Goal: Find specific page/section: Find specific page/section

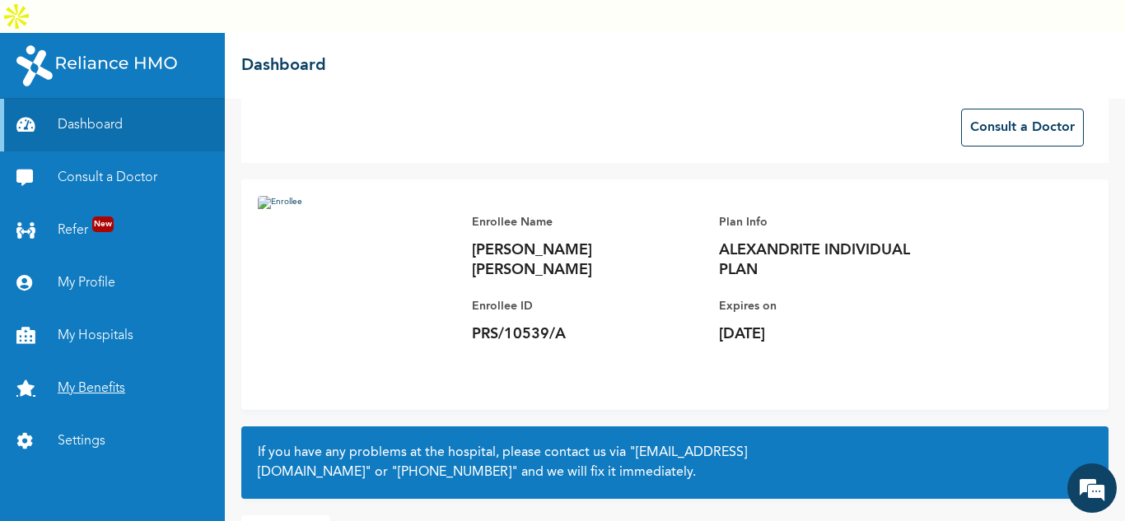
scroll to position [16, 0]
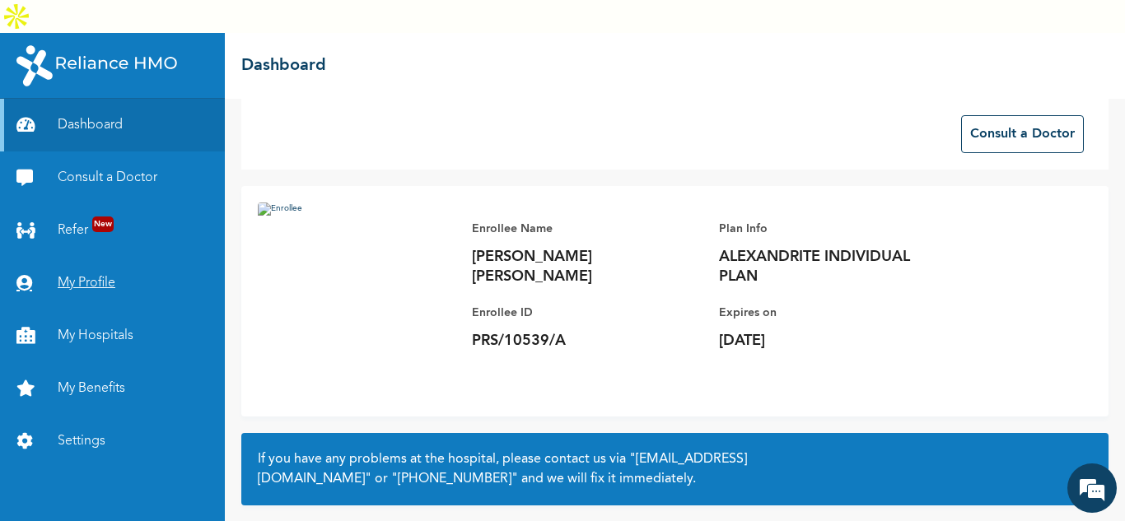
click at [84, 257] on link "My Profile" at bounding box center [112, 283] width 225 height 53
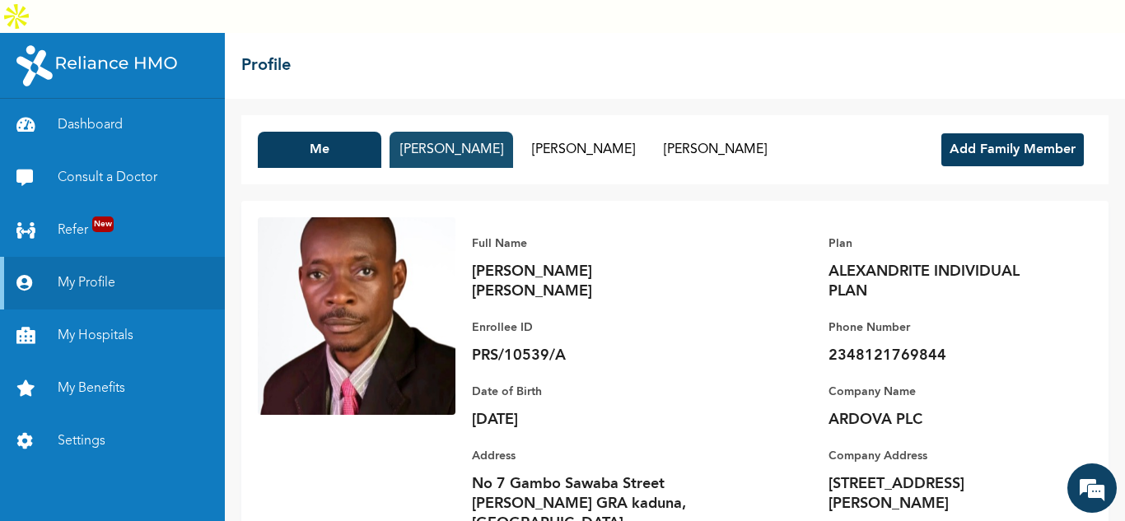
click at [448, 132] on button "[PERSON_NAME]" at bounding box center [452, 150] width 124 height 36
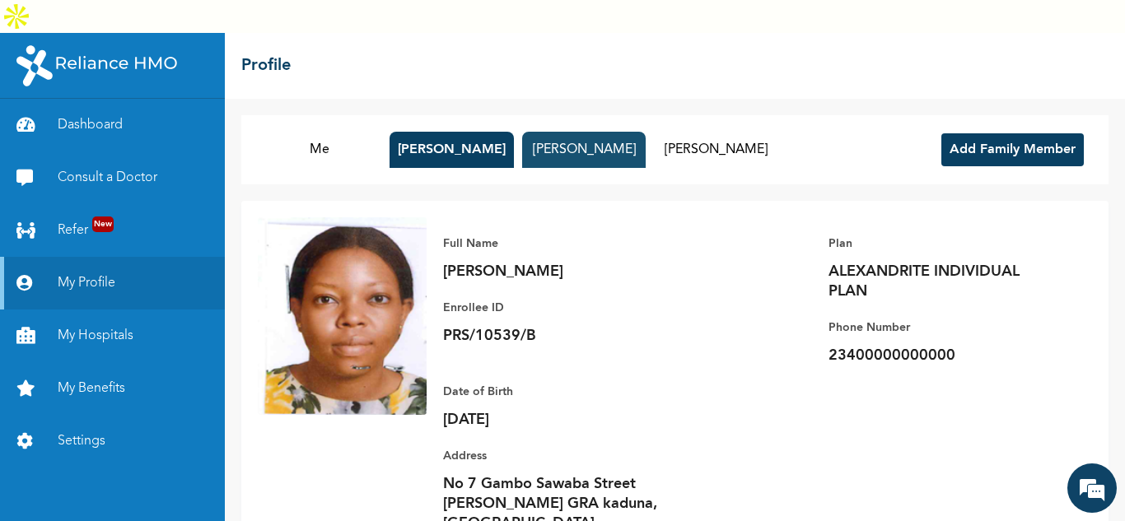
click at [591, 132] on button "[PERSON_NAME]" at bounding box center [584, 150] width 124 height 36
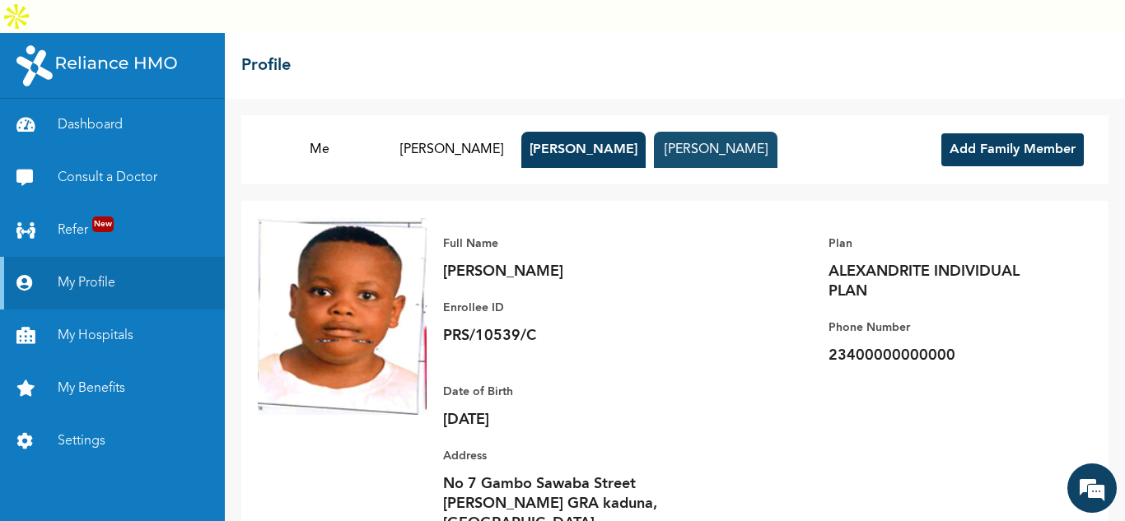
click at [721, 132] on button "[PERSON_NAME]" at bounding box center [716, 150] width 124 height 36
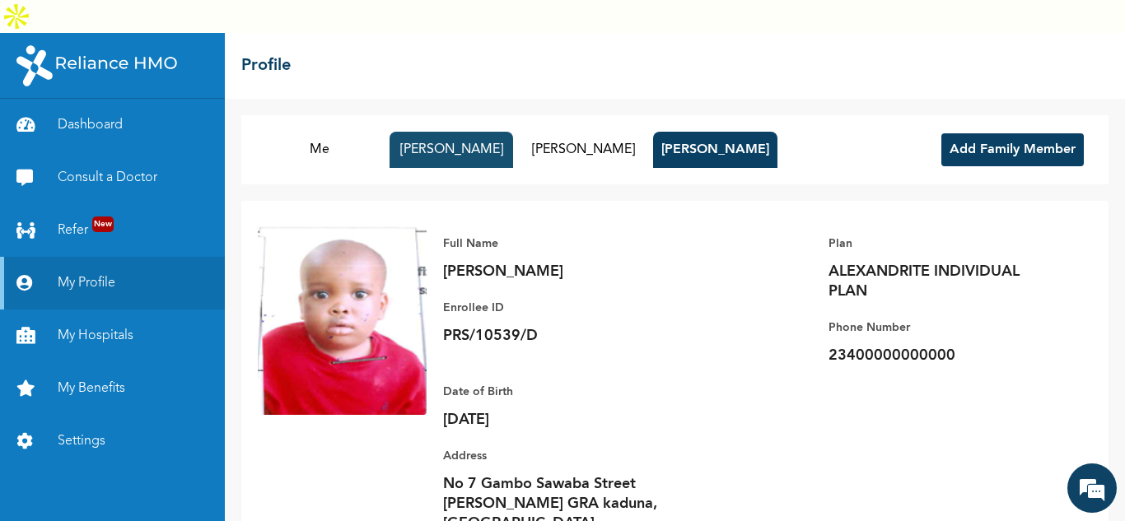
click at [452, 132] on button "[PERSON_NAME]" at bounding box center [452, 150] width 124 height 36
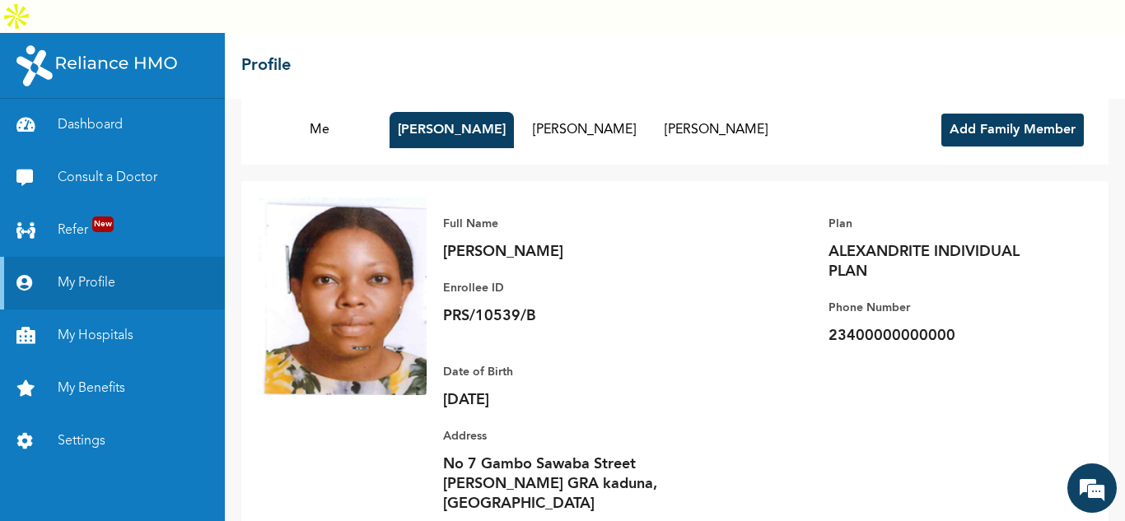
scroll to position [26, 0]
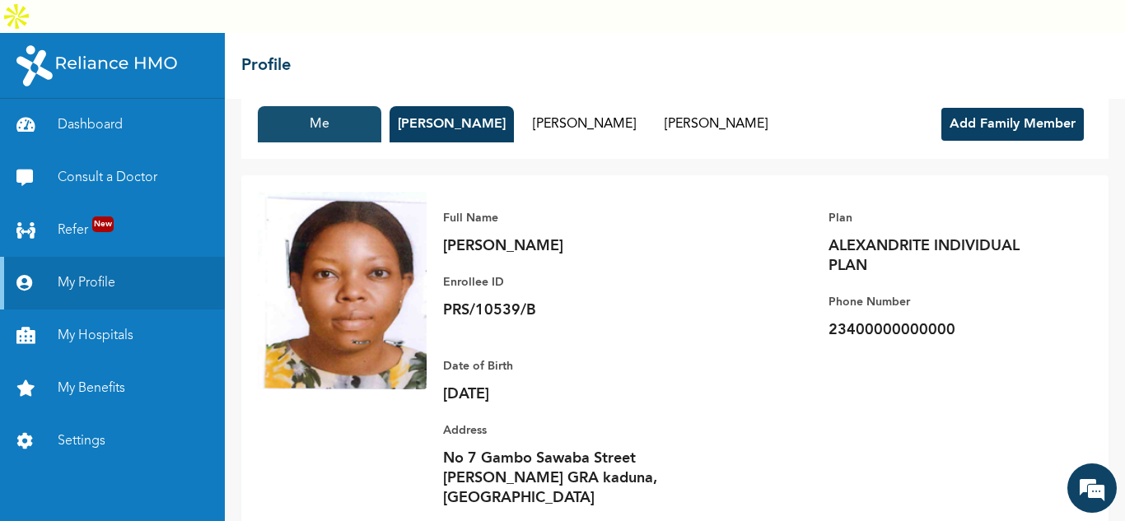
click at [332, 106] on button "Me" at bounding box center [320, 124] width 124 height 36
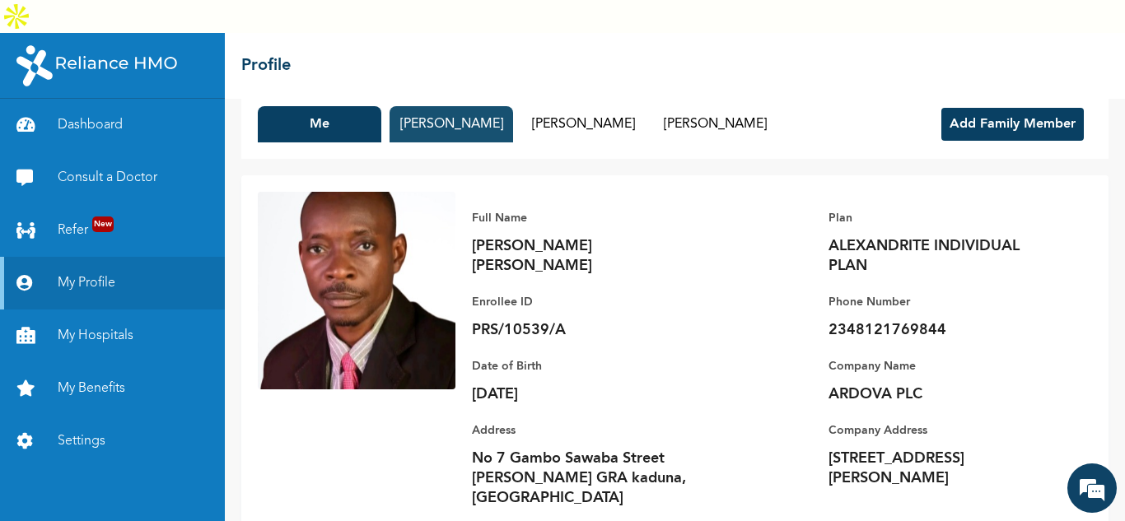
click at [460, 106] on button "[PERSON_NAME]" at bounding box center [452, 124] width 124 height 36
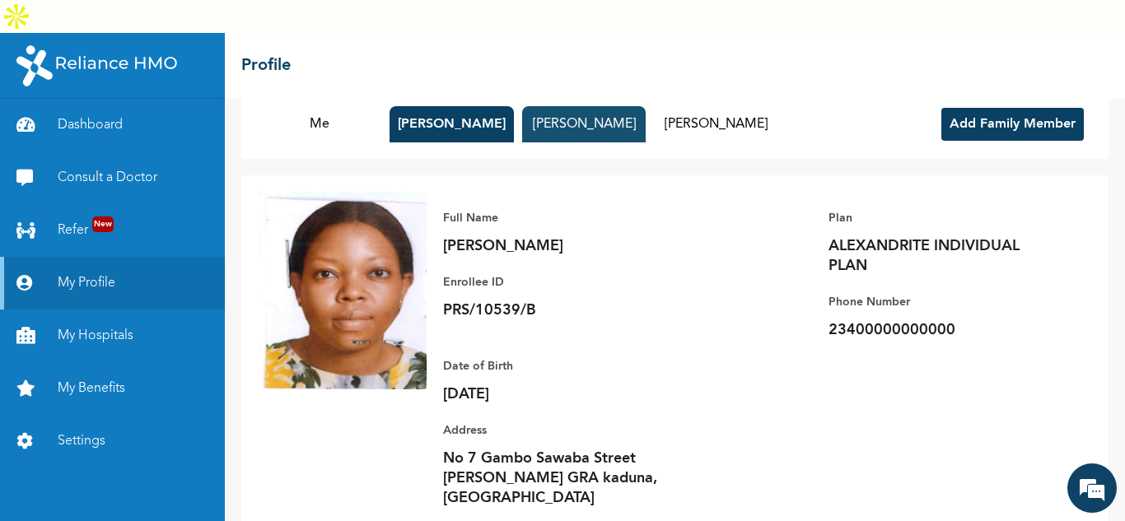
click at [535, 106] on button "[PERSON_NAME]" at bounding box center [584, 124] width 124 height 36
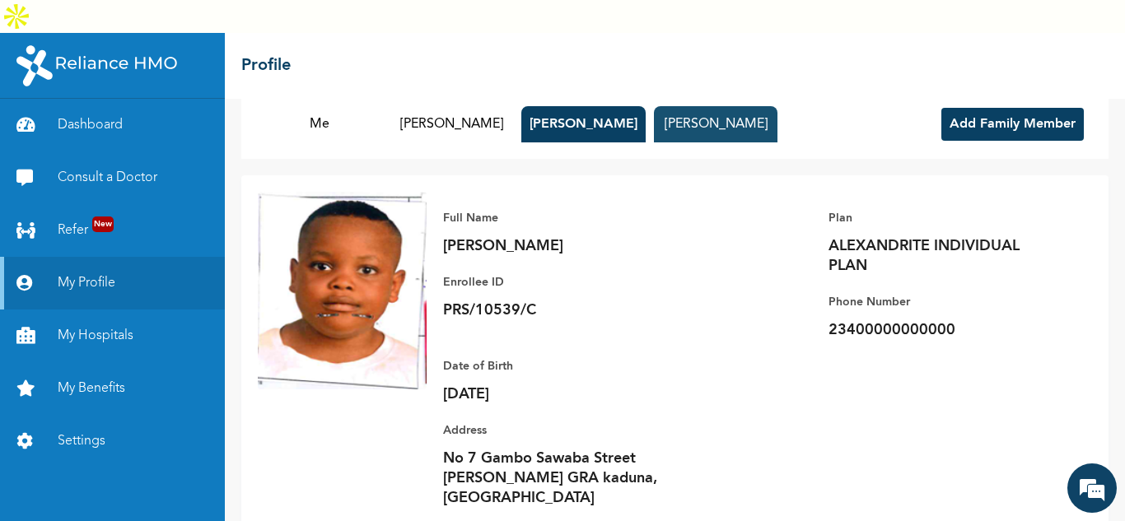
click at [684, 106] on button "[PERSON_NAME]" at bounding box center [716, 124] width 124 height 36
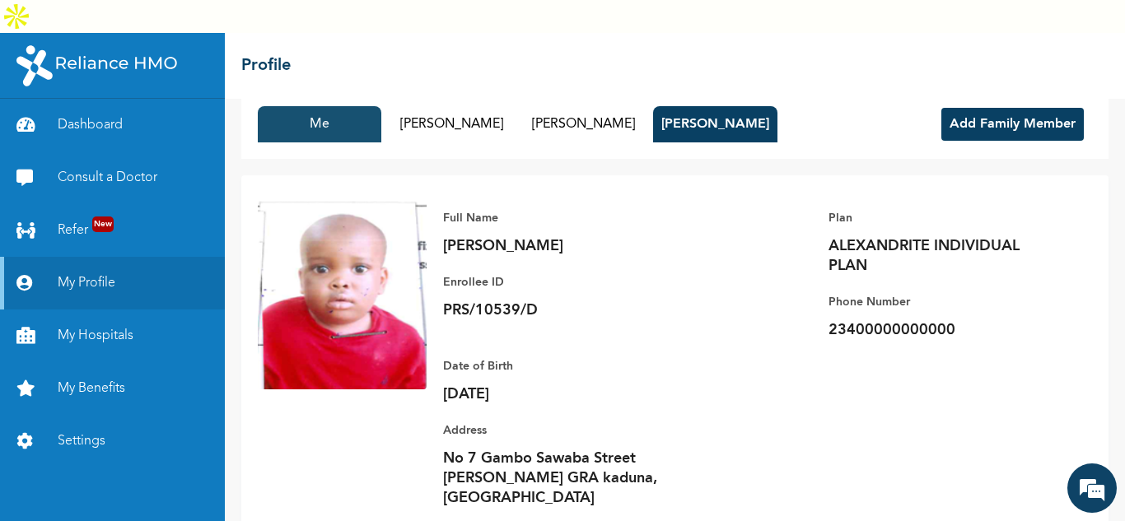
click at [353, 106] on button "Me" at bounding box center [320, 124] width 124 height 36
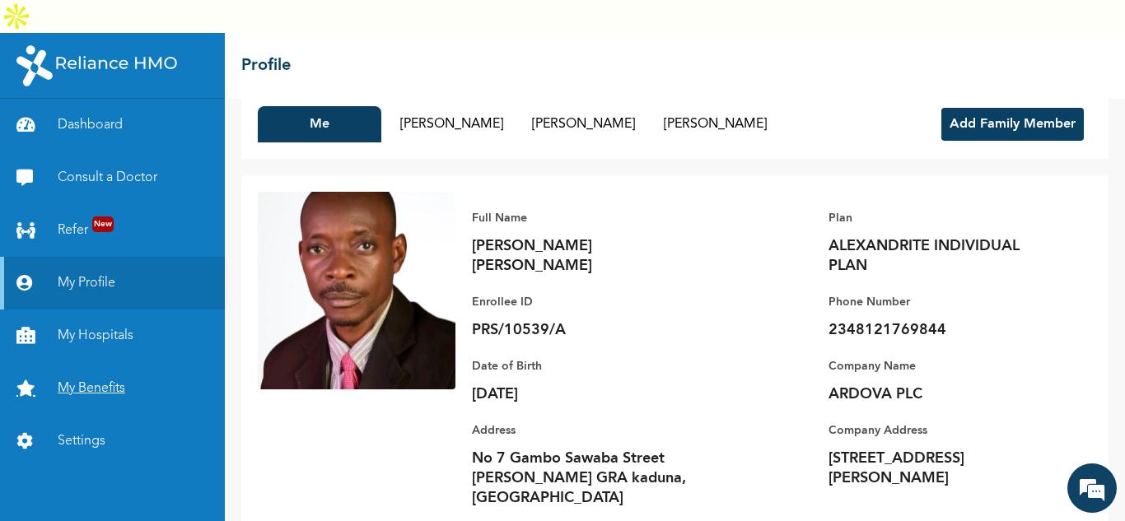
click at [96, 362] on link "My Benefits" at bounding box center [112, 388] width 225 height 53
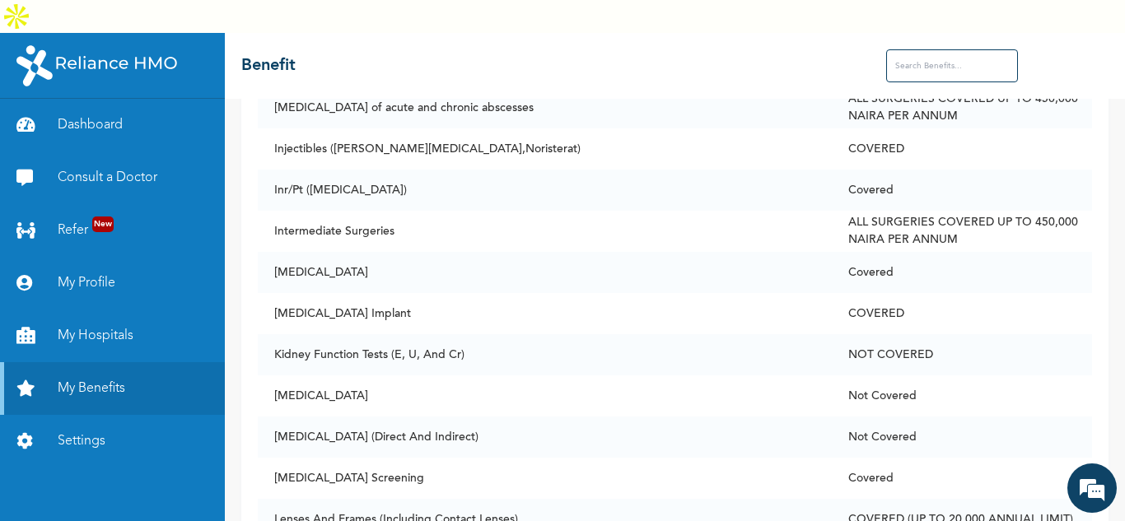
scroll to position [5807, 0]
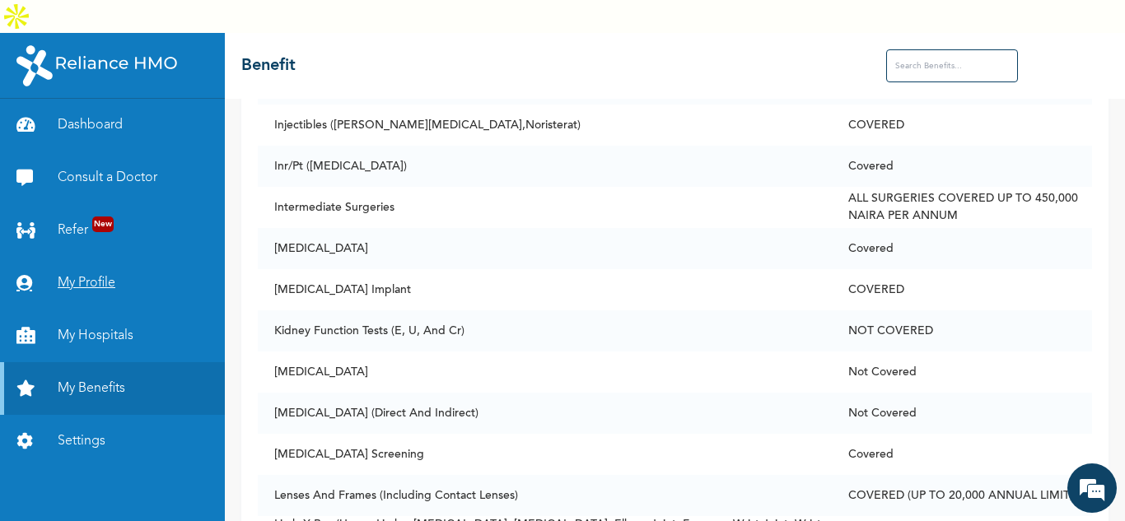
click at [107, 257] on link "My Profile" at bounding box center [112, 283] width 225 height 53
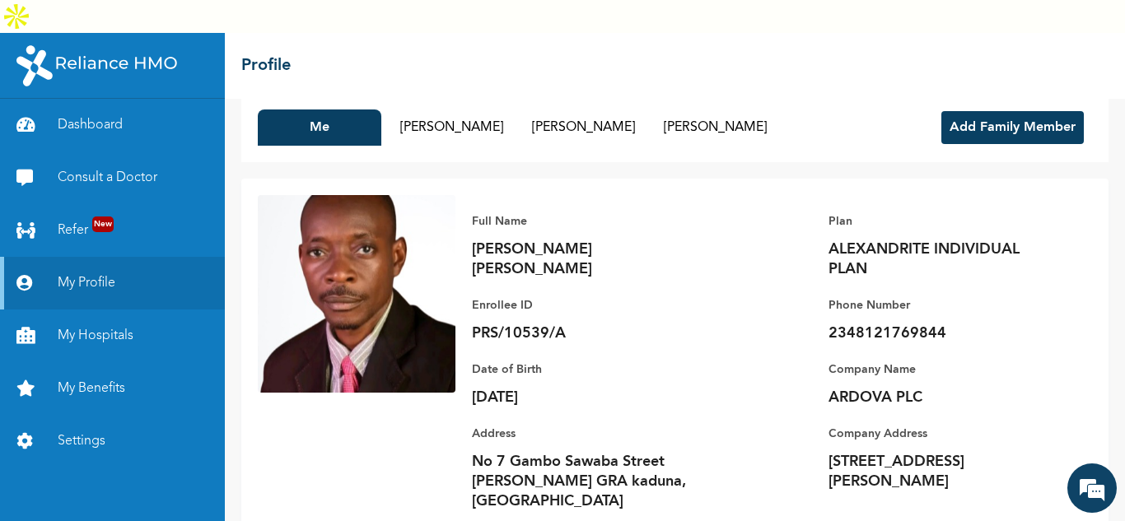
scroll to position [26, 0]
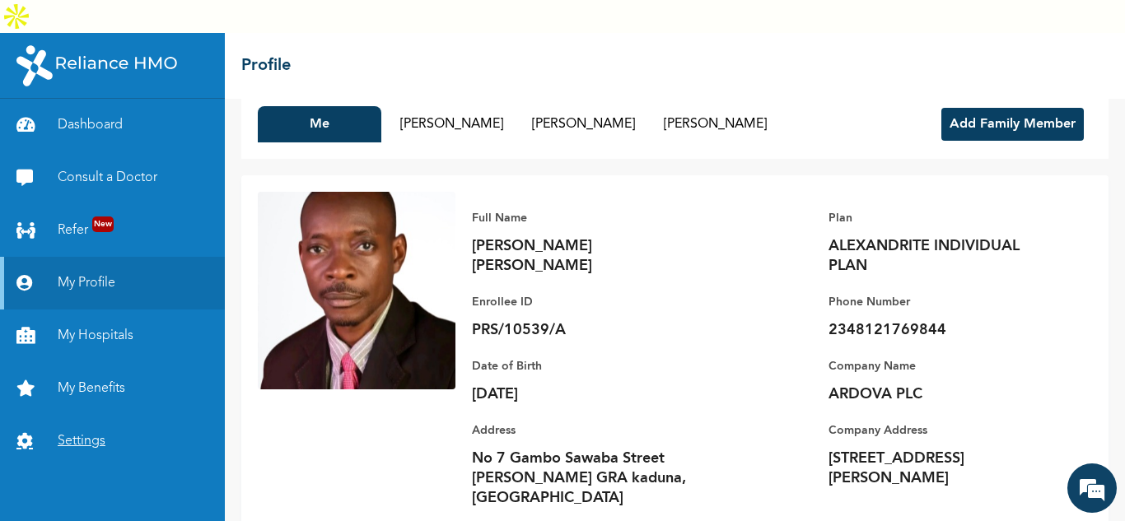
click at [100, 415] on link "Settings" at bounding box center [112, 441] width 225 height 53
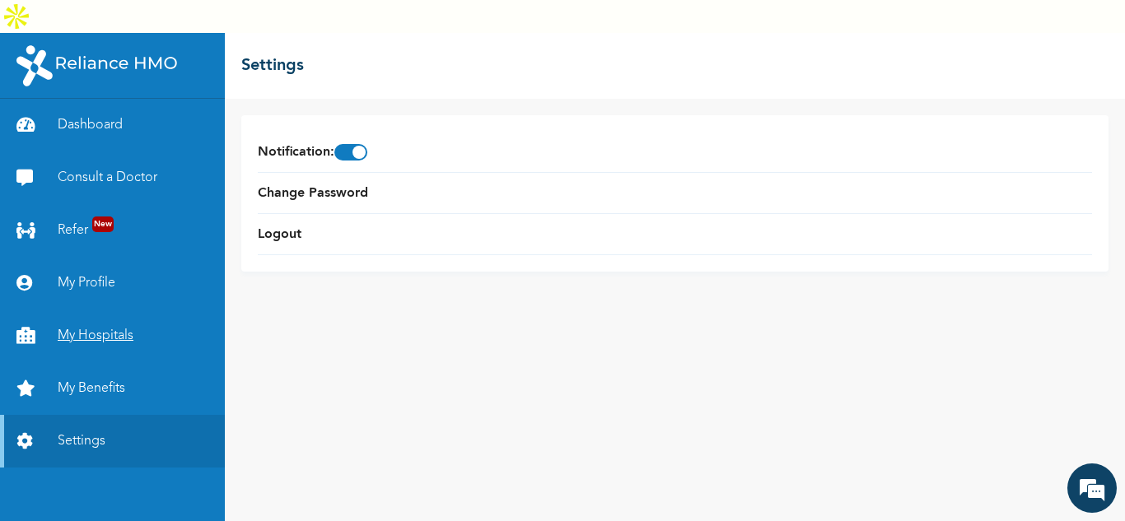
click at [117, 310] on link "My Hospitals" at bounding box center [112, 336] width 225 height 53
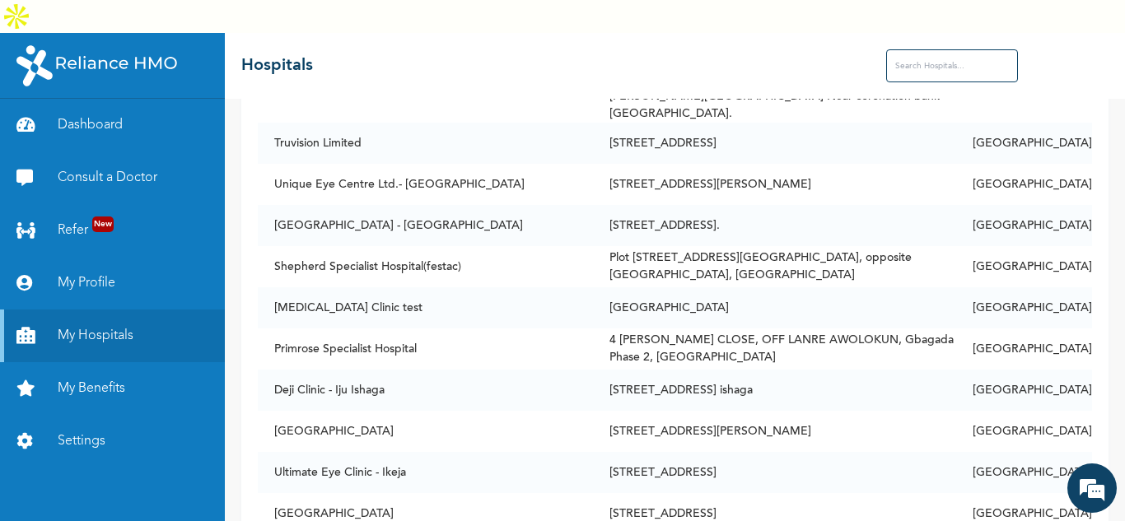
scroll to position [6566, 0]
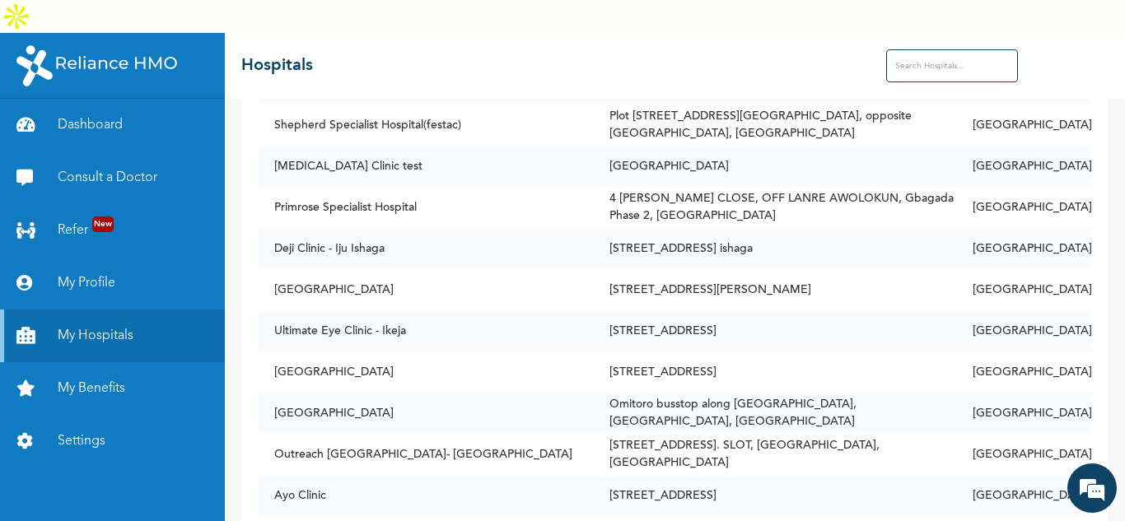
click at [944, 49] on input "text" at bounding box center [952, 65] width 132 height 33
click at [923, 49] on input "kaduna" at bounding box center [952, 65] width 132 height 33
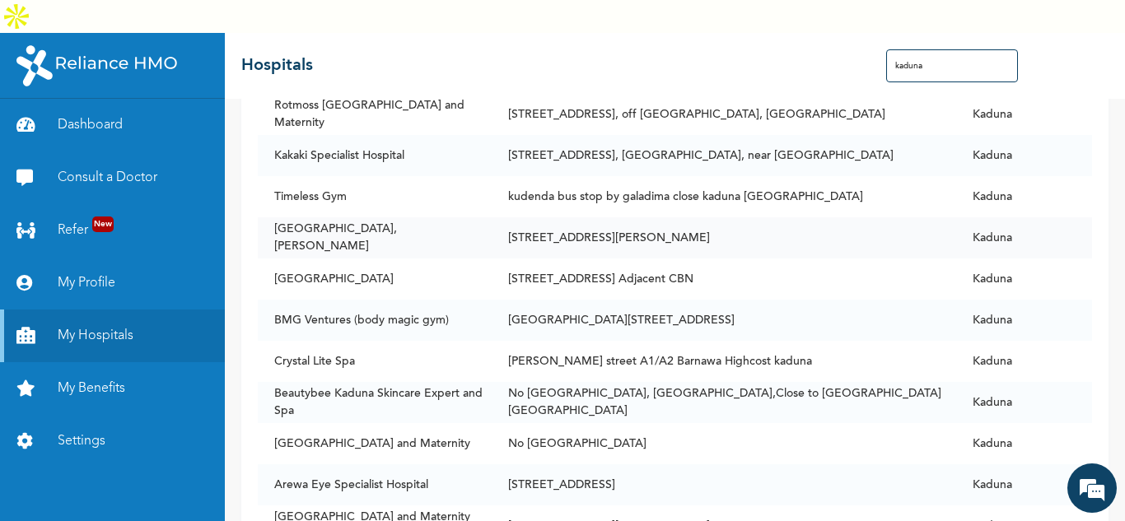
scroll to position [2205, 0]
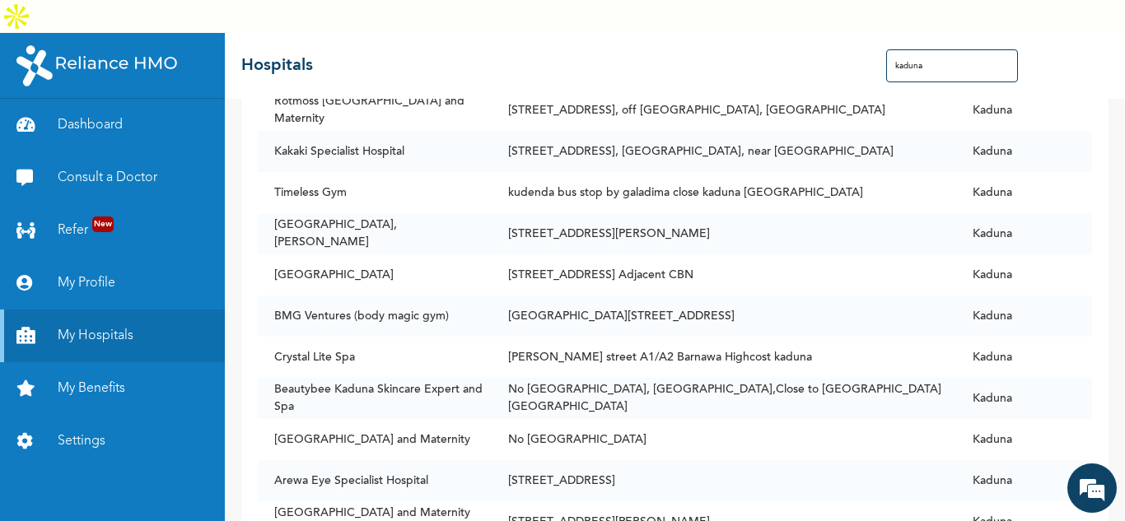
click at [951, 49] on input "kaduna" at bounding box center [952, 65] width 132 height 33
type input "k"
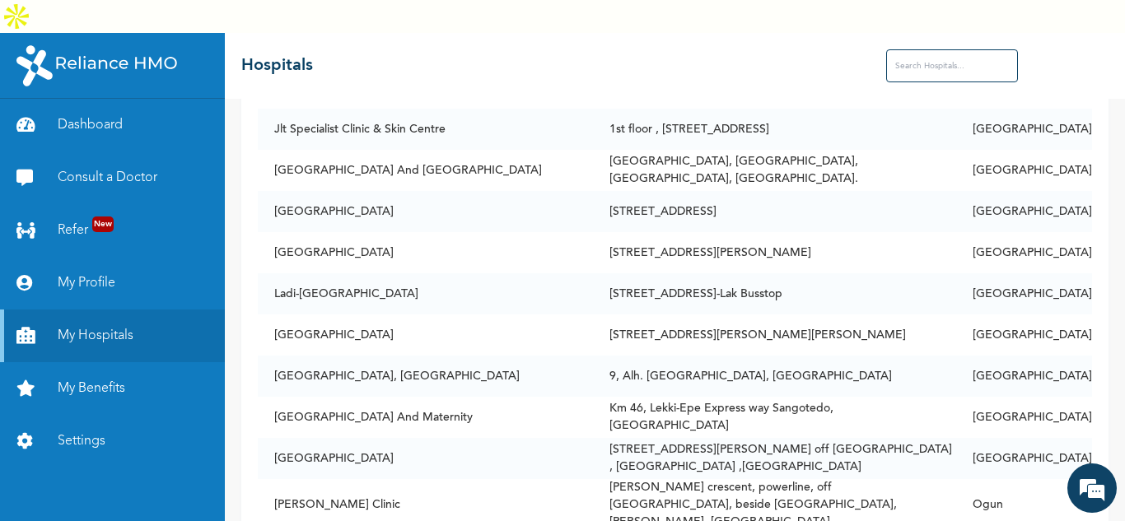
click at [935, 49] on input "text" at bounding box center [952, 65] width 132 height 33
click at [924, 49] on input "text" at bounding box center [952, 65] width 132 height 33
click at [913, 49] on input "text" at bounding box center [952, 65] width 132 height 33
click at [927, 49] on input "text" at bounding box center [952, 65] width 132 height 33
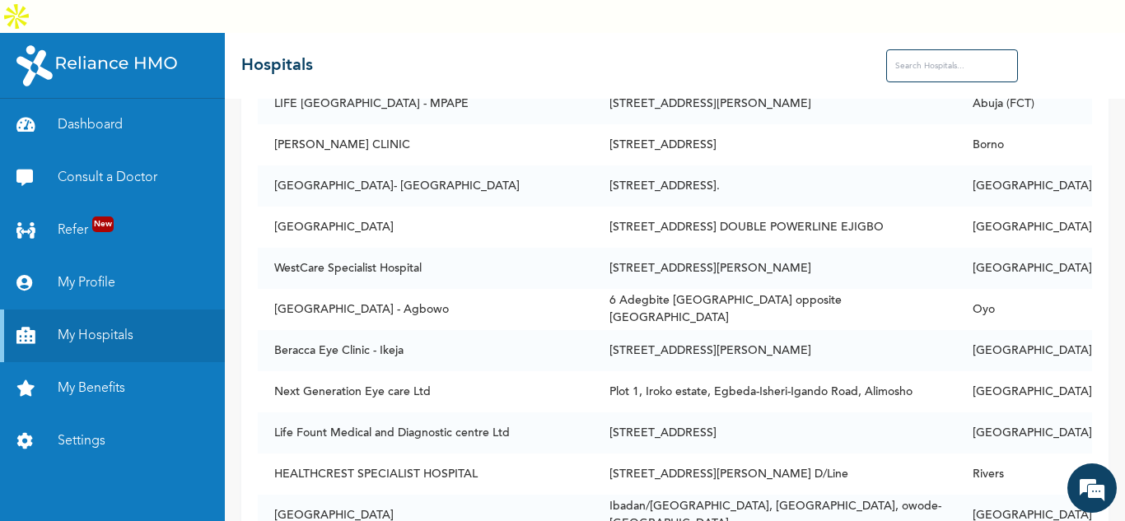
scroll to position [31944, 0]
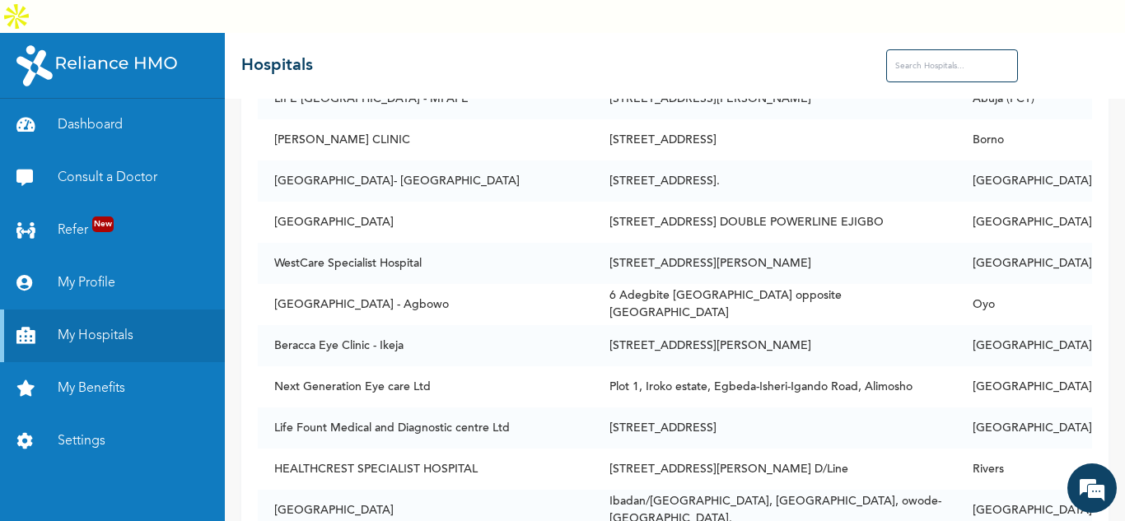
click at [928, 49] on input "text" at bounding box center [952, 65] width 132 height 33
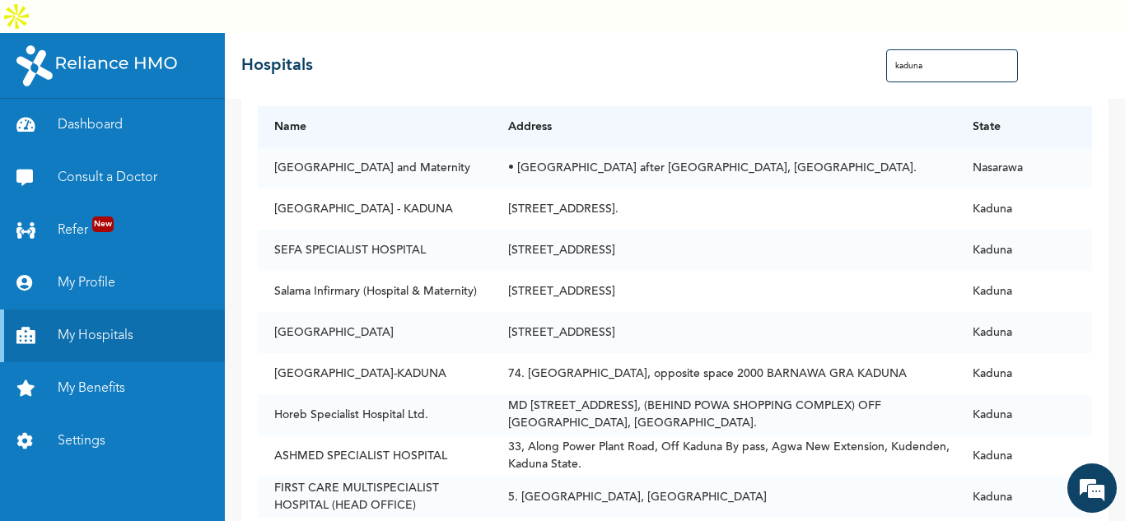
scroll to position [0, 0]
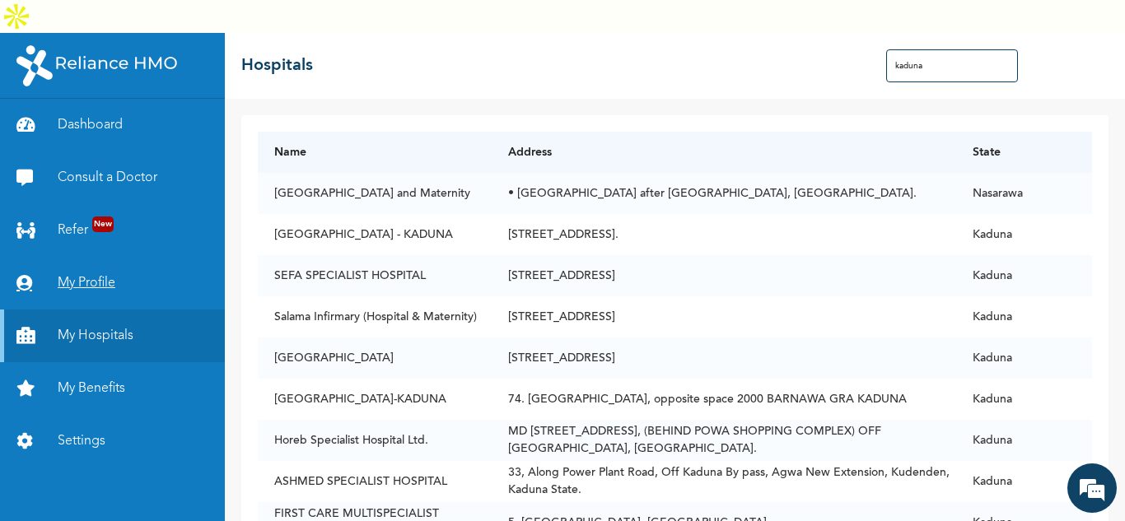
type input "kaduna"
click at [112, 257] on link "My Profile" at bounding box center [112, 283] width 225 height 53
